Goal: Transaction & Acquisition: Purchase product/service

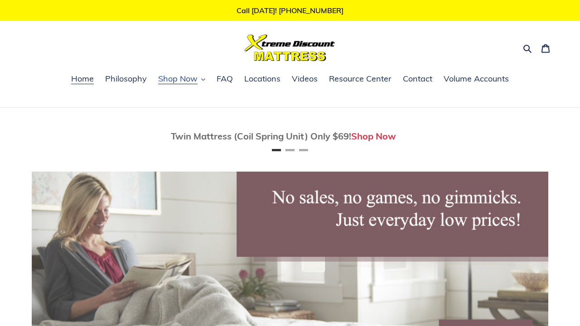
click at [187, 80] on span "Shop Now" at bounding box center [177, 78] width 39 height 11
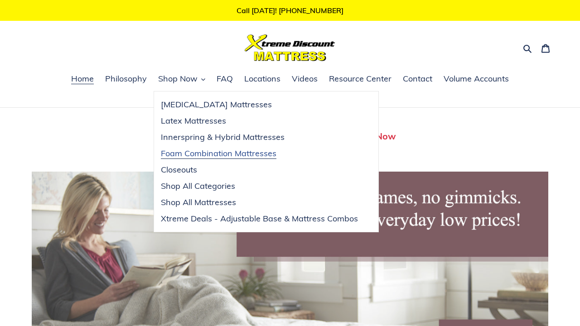
click at [196, 154] on span "Foam Combination Mattresses" at bounding box center [218, 153] width 115 height 11
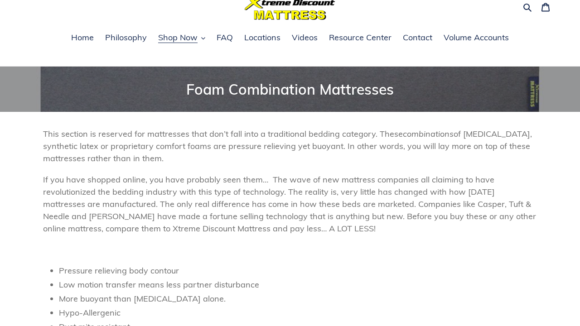
scroll to position [8, 0]
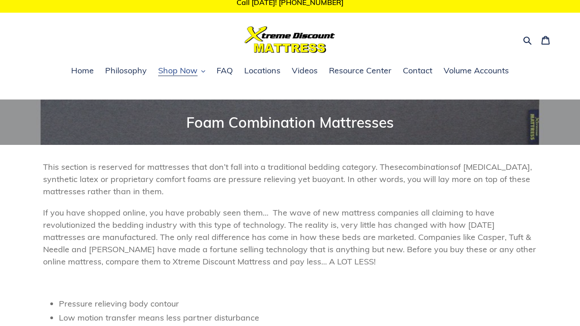
click at [187, 73] on span "Shop Now" at bounding box center [177, 70] width 39 height 11
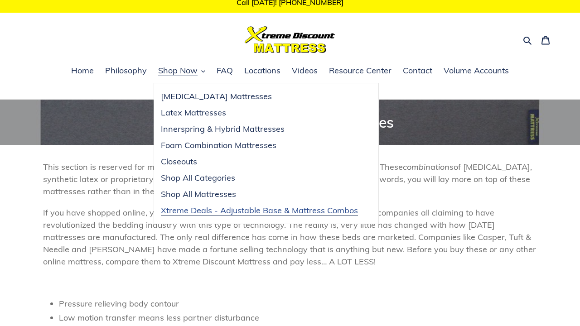
click at [190, 207] on span "Xtreme Deals - Adjustable Base & Mattress Combos" at bounding box center [259, 210] width 197 height 11
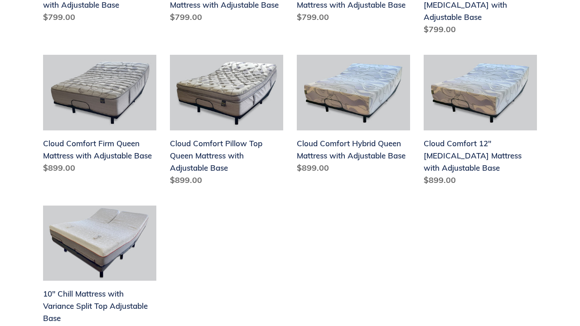
scroll to position [367, 0]
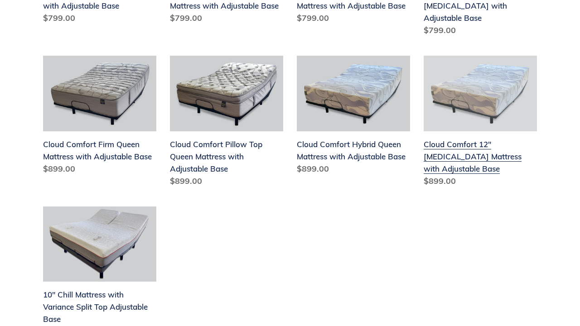
click at [436, 147] on link "Cloud Comfort 12" Memory Foam Mattress with Adjustable Base" at bounding box center [479, 123] width 113 height 135
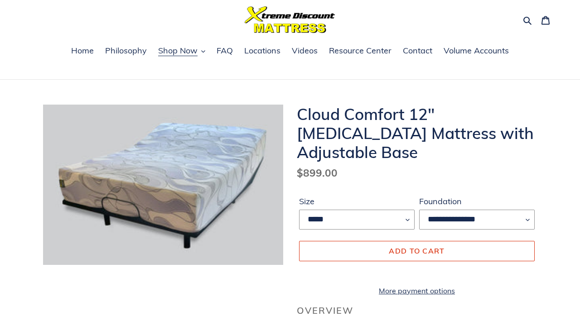
scroll to position [27, 0]
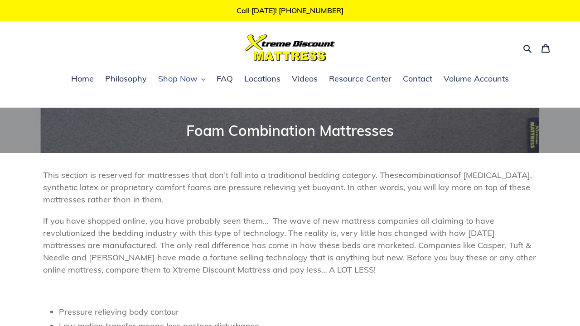
click at [198, 81] on button "Shop Now" at bounding box center [182, 79] width 56 height 14
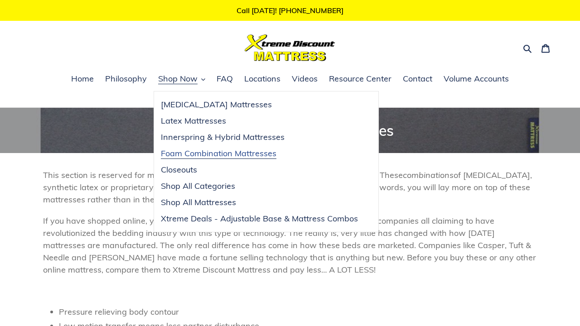
click at [195, 152] on span "Foam Combination Mattresses" at bounding box center [218, 153] width 115 height 11
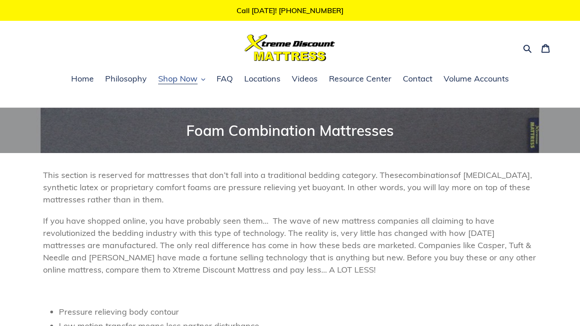
click at [198, 80] on button "Shop Now" at bounding box center [182, 79] width 56 height 14
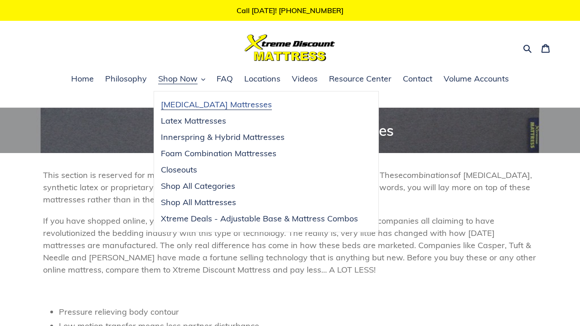
click at [193, 106] on span "[MEDICAL_DATA] Mattresses" at bounding box center [216, 104] width 111 height 11
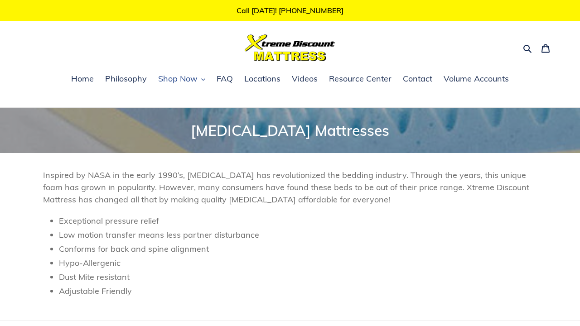
click at [182, 84] on span "Shop Now" at bounding box center [177, 78] width 39 height 11
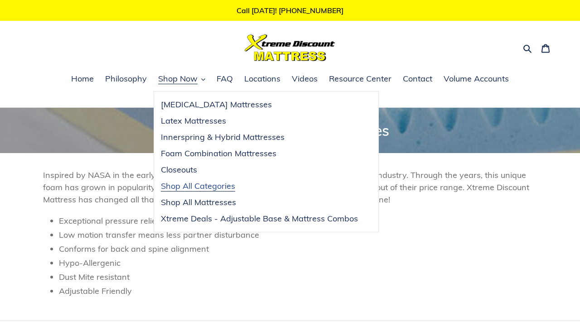
click at [197, 187] on span "Shop All Categories" at bounding box center [198, 186] width 74 height 11
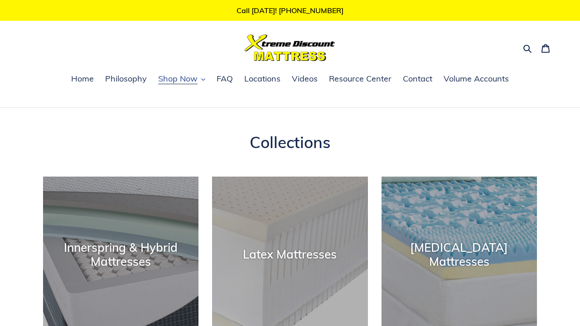
click at [197, 84] on span "Shop Now" at bounding box center [177, 78] width 39 height 11
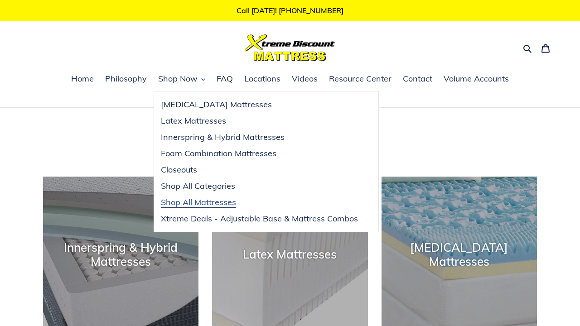
click at [198, 202] on span "Shop All Mattresses" at bounding box center [198, 202] width 75 height 11
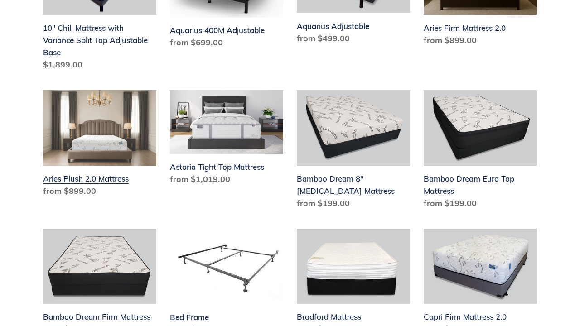
scroll to position [289, 0]
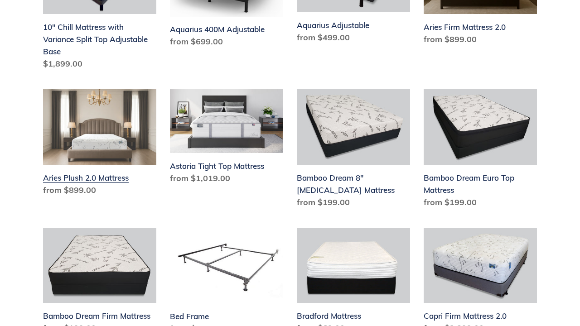
click at [111, 173] on link "Aries Plush 2.0 Mattress" at bounding box center [99, 144] width 113 height 110
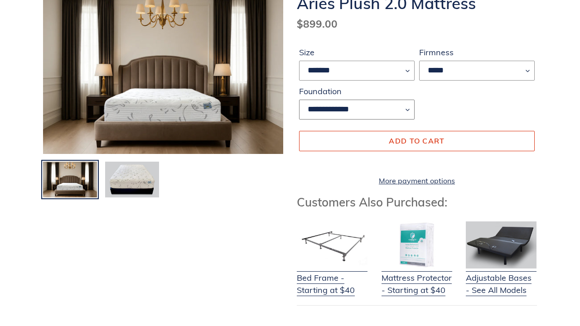
scroll to position [135, 0]
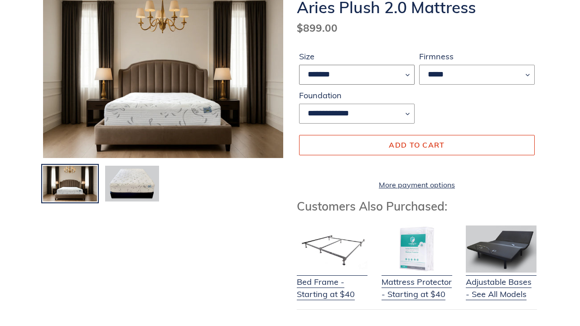
select select "*****"
select select "**********"
click at [328, 300] on link "Bed Frame - Starting at $40" at bounding box center [332, 282] width 71 height 36
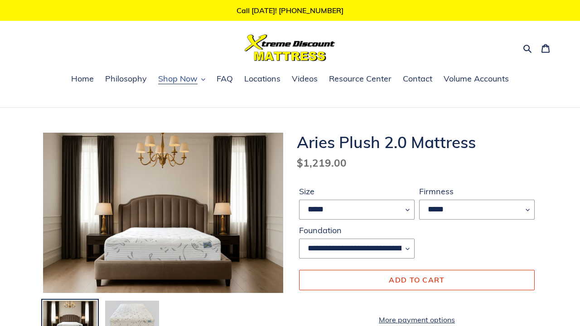
click at [189, 82] on span "Shop Now" at bounding box center [177, 78] width 39 height 11
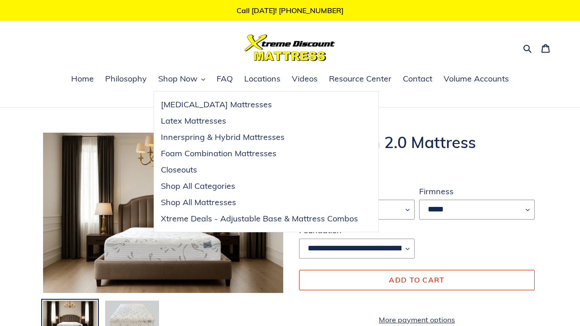
click at [209, 49] on div at bounding box center [290, 47] width 177 height 27
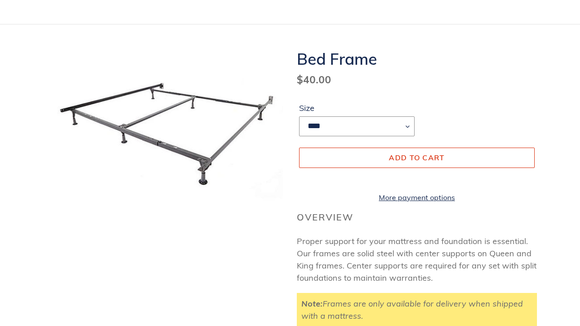
scroll to position [83, 0]
click at [340, 133] on select "**** **** ***** ****" at bounding box center [356, 126] width 115 height 20
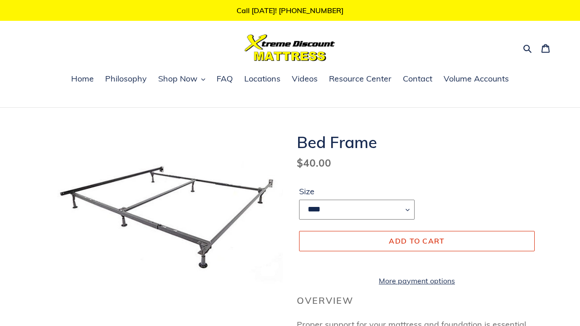
scroll to position [0, 0]
